Goal: Navigation & Orientation: Find specific page/section

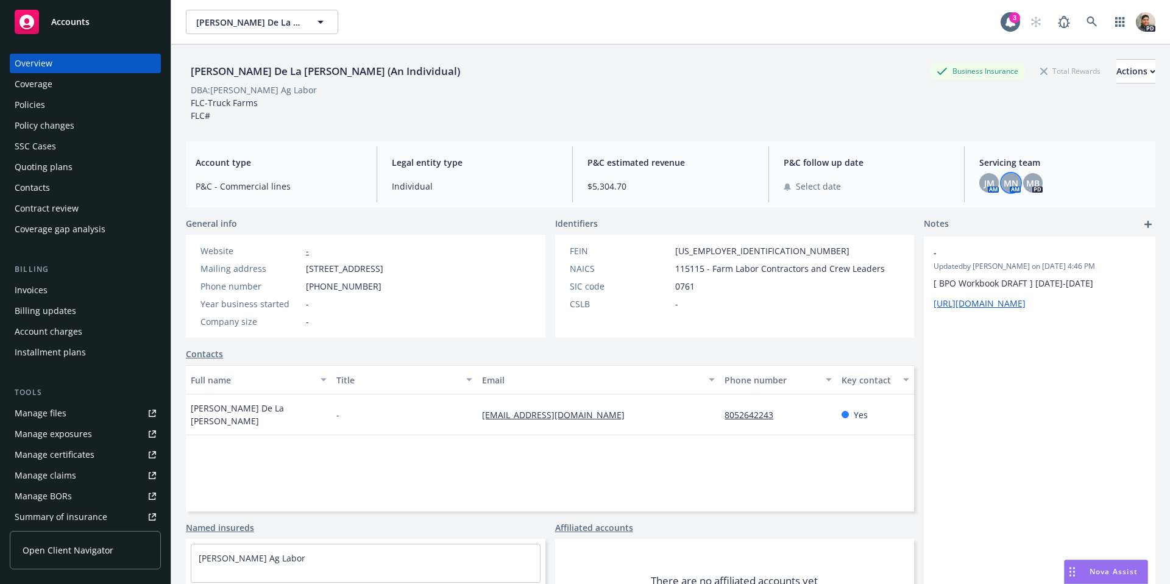
click at [71, 17] on span "Accounts" at bounding box center [70, 22] width 38 height 10
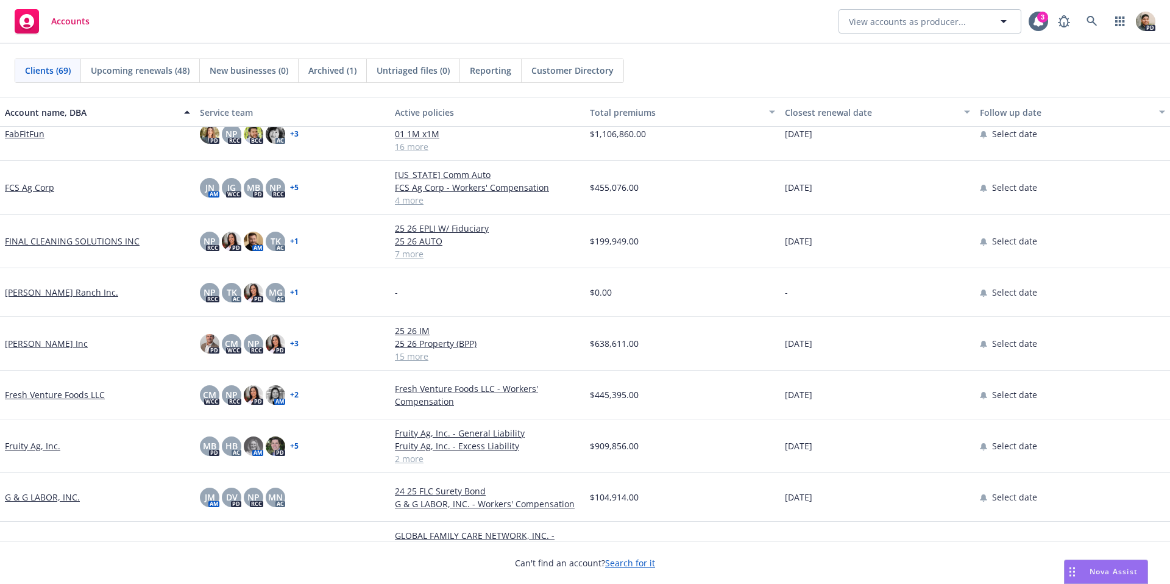
scroll to position [684, 0]
